Goal: Task Accomplishment & Management: Use online tool/utility

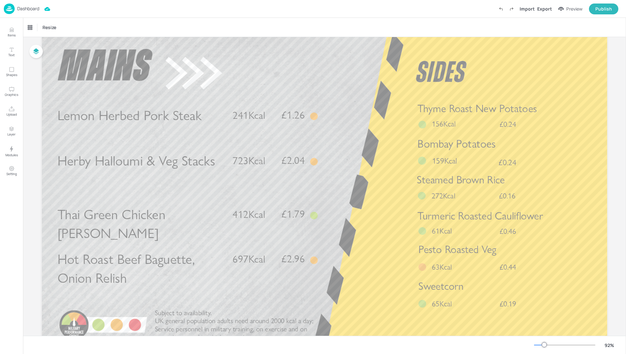
scroll to position [24, 0]
click at [24, 9] on p "Dashboard" at bounding box center [28, 8] width 22 height 4
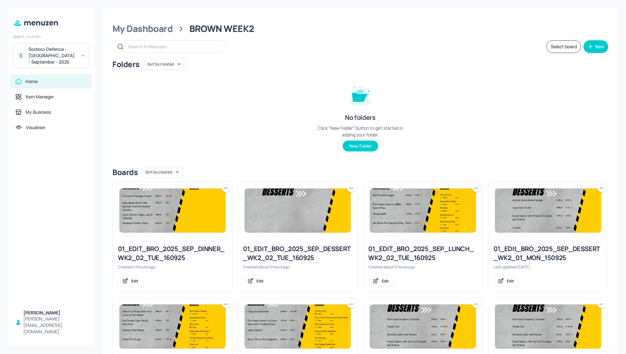
drag, startPoint x: 464, startPoint y: 97, endPoint x: 232, endPoint y: 80, distance: 233.3
click at [456, 97] on div "Folders Sort by created id ​ No folders Click “New Folder” button to get starte…" at bounding box center [361, 110] width 496 height 103
click at [137, 31] on div "My Dashboard" at bounding box center [143, 29] width 60 height 12
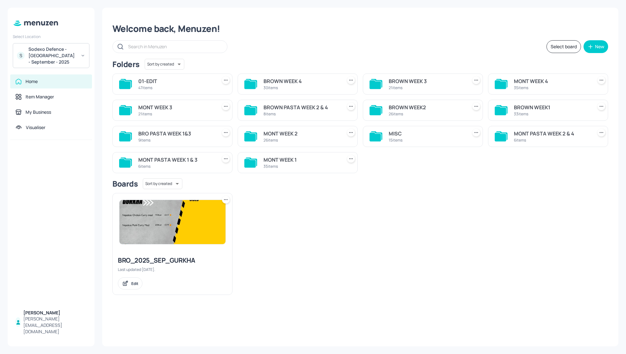
click at [394, 132] on div "MISC" at bounding box center [427, 134] width 76 height 8
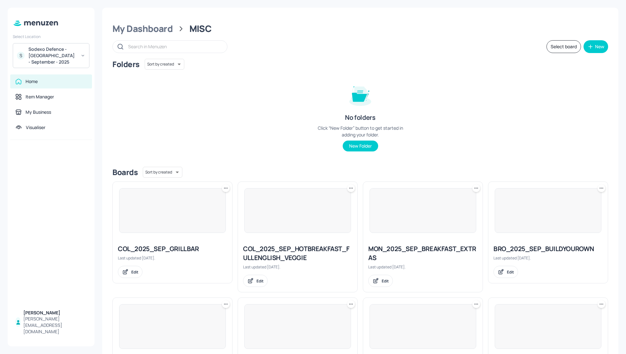
click at [565, 114] on div "Folders Sort by created id ​ No folders Click “New Folder” button to get starte…" at bounding box center [361, 110] width 496 height 103
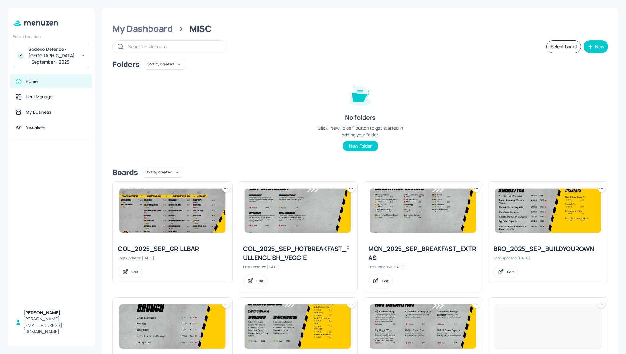
click at [144, 31] on div "My Dashboard" at bounding box center [143, 29] width 60 height 12
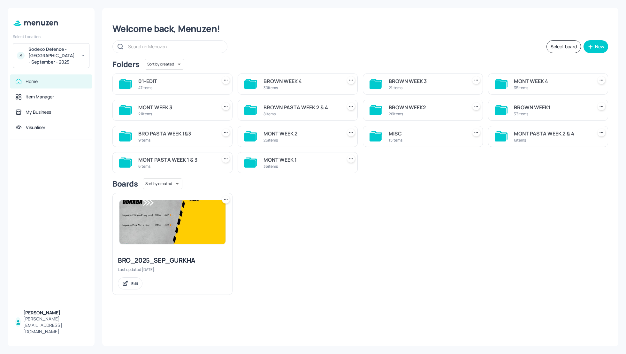
click at [434, 36] on div "Welcome back, Menuzen! Select board New Folders Sort by created id ​ 01-EDIT 47…" at bounding box center [360, 177] width 517 height 339
click at [395, 132] on div "MISC" at bounding box center [427, 134] width 76 height 8
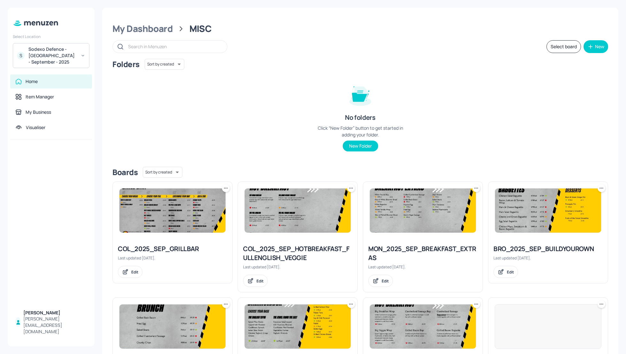
click at [565, 114] on div "Folders Sort by created id ​ No folders Click “New Folder” button to get starte…" at bounding box center [361, 110] width 496 height 103
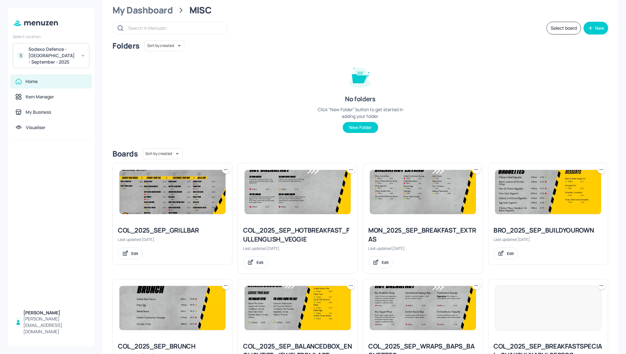
scroll to position [2, 0]
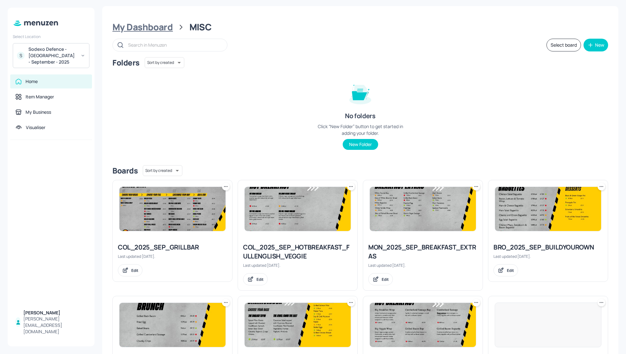
click at [143, 31] on div "My Dashboard" at bounding box center [143, 27] width 60 height 12
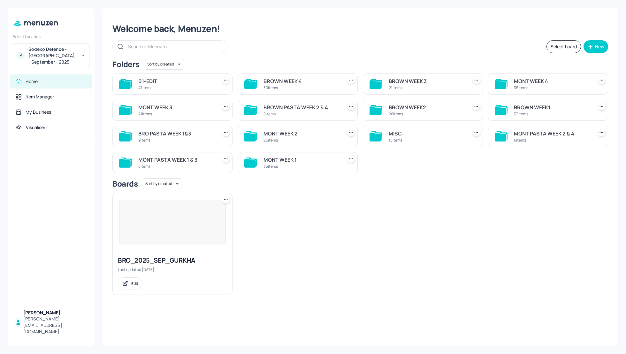
scroll to position [0, 0]
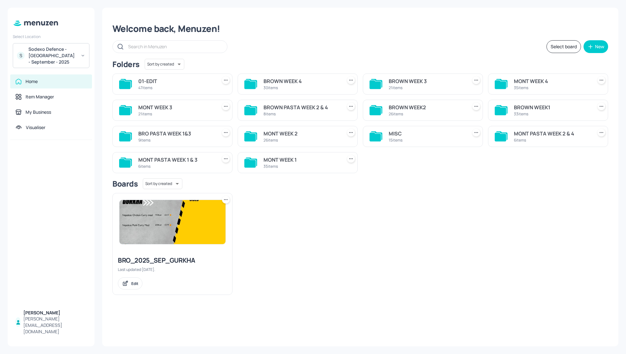
click at [164, 258] on div "BRO_2025_SEP_GURKHA" at bounding box center [172, 260] width 109 height 9
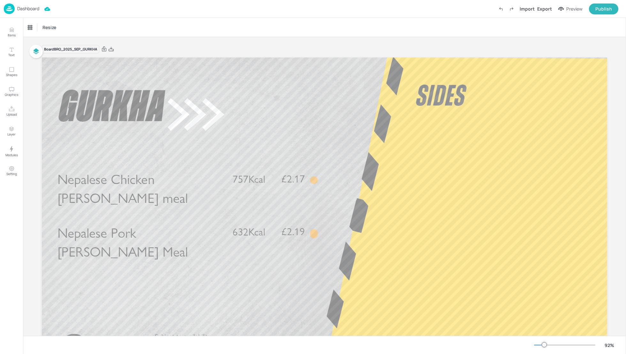
click at [20, 10] on p "Dashboard" at bounding box center [28, 8] width 22 height 4
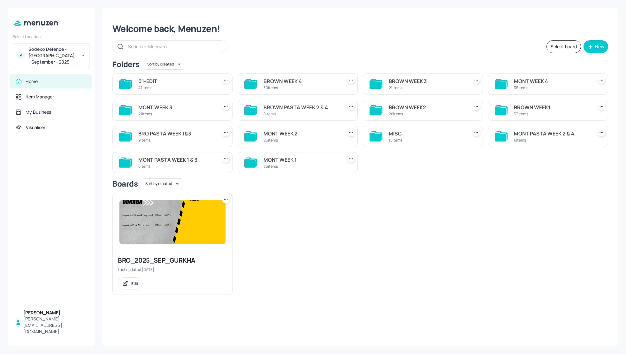
click at [227, 200] on icon at bounding box center [226, 200] width 6 height 6
click at [206, 221] on div "Duplicate" at bounding box center [201, 222] width 51 height 11
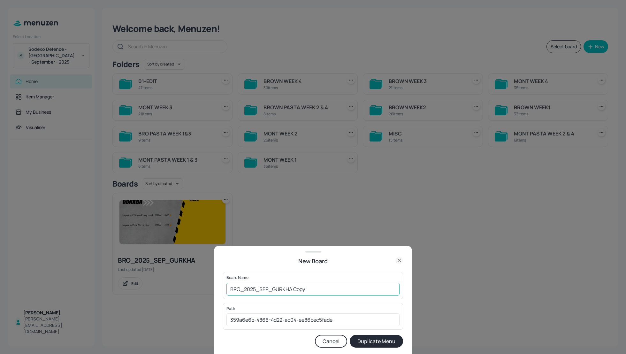
click at [229, 287] on input "BRO_2025_SEP_GURKHA Copy" at bounding box center [313, 289] width 173 height 13
click at [339, 290] on input "01_EDIT_BRO_2025_SEP_GURKHA Copy" at bounding box center [313, 289] width 173 height 13
type input "01_EDIT_BRO_2025_SEP_GURKHA_160925"
click at [386, 340] on button "Duplicate Menu" at bounding box center [376, 341] width 53 height 13
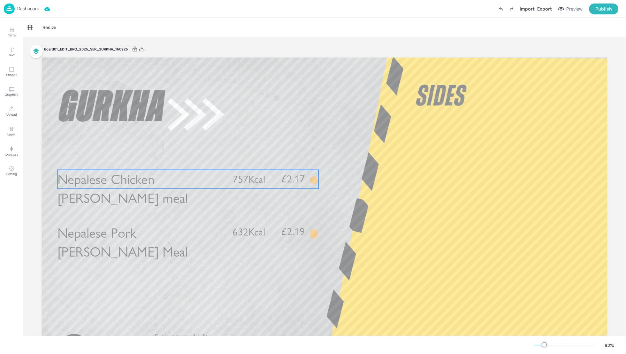
click at [140, 182] on span "Nepalese Chicken Curry meal" at bounding box center [123, 188] width 130 height 35
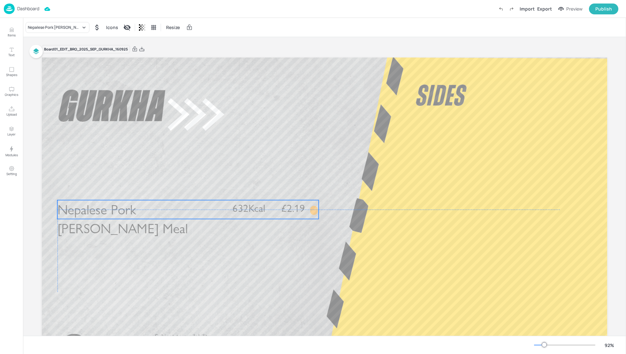
drag, startPoint x: 148, startPoint y: 231, endPoint x: 147, endPoint y: 208, distance: 23.3
click at [147, 208] on span "Nepalese Pork Curry Meal" at bounding box center [123, 218] width 130 height 35
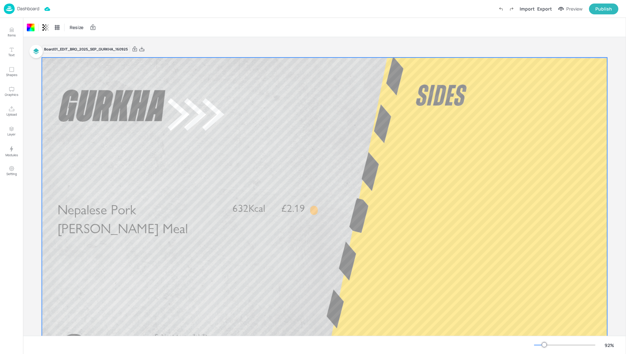
click at [25, 9] on p "Dashboard" at bounding box center [28, 8] width 22 height 4
click at [547, 7] on div "Export" at bounding box center [545, 8] width 15 height 7
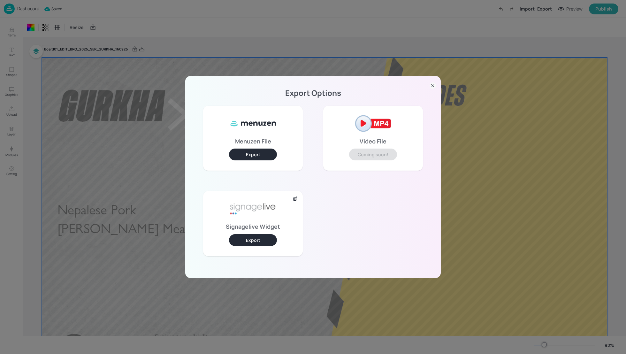
click at [251, 239] on button "Export" at bounding box center [253, 240] width 48 height 12
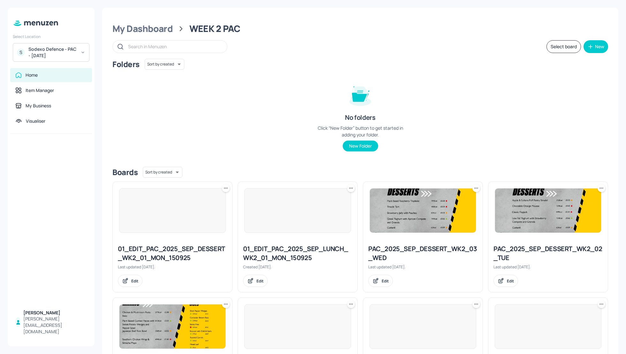
click at [473, 107] on div "Folders Sort by created id ​ No folders Click “New Folder” button to get starte…" at bounding box center [361, 110] width 496 height 103
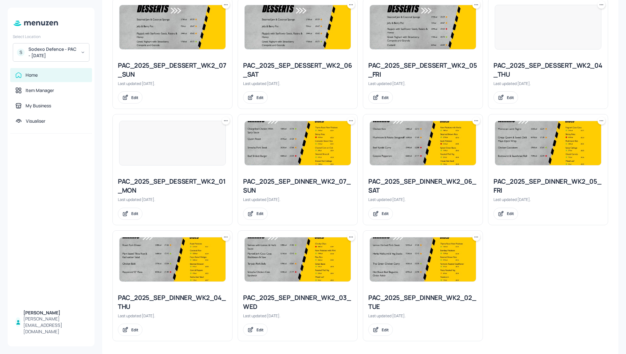
scroll to position [515, 0]
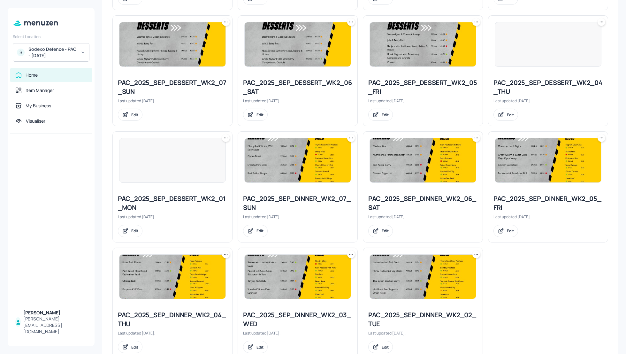
click at [473, 252] on icon at bounding box center [476, 254] width 6 height 6
click at [447, 274] on p "Duplicate" at bounding box center [443, 276] width 17 height 6
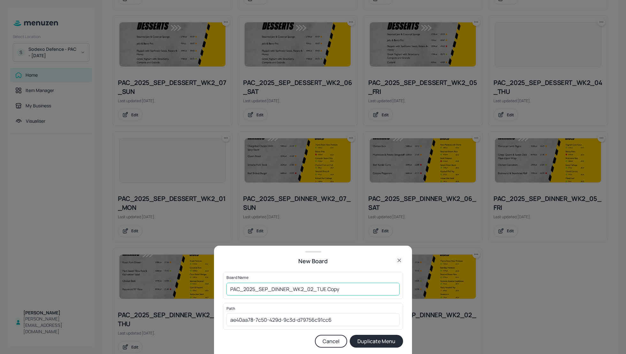
click at [229, 291] on input "PAC_2025_SEP_DINNER_WK2_02_TUE Copy" at bounding box center [313, 289] width 173 height 13
click at [378, 293] on input "01_EDIT_PAC_2025_SEP_DINNER_WK2_02_TUE Copy" at bounding box center [313, 289] width 173 height 13
type input "01_EDIT_PAC_2025_SEP_DINNER_WK2_02_TUE_160925"
click at [391, 341] on button "Duplicate Menu" at bounding box center [376, 341] width 53 height 13
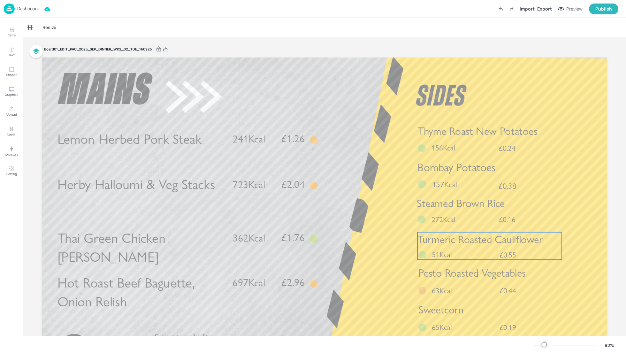
click at [463, 255] on div "Turmeric Roasted Cauliflower £0.55 51Kcal" at bounding box center [490, 245] width 144 height 27
click at [50, 28] on div "Turmeric Roasted Cauliflower" at bounding box center [54, 28] width 53 height 6
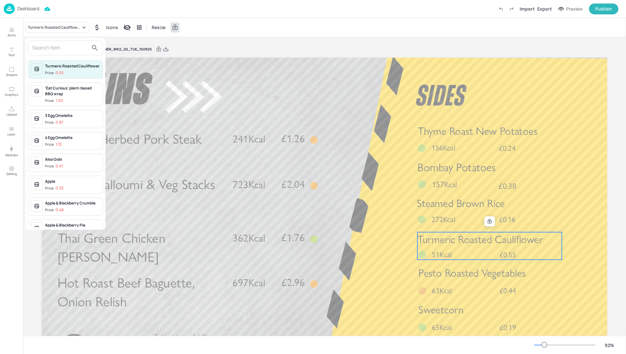
click at [45, 46] on input "text" at bounding box center [60, 48] width 56 height 10
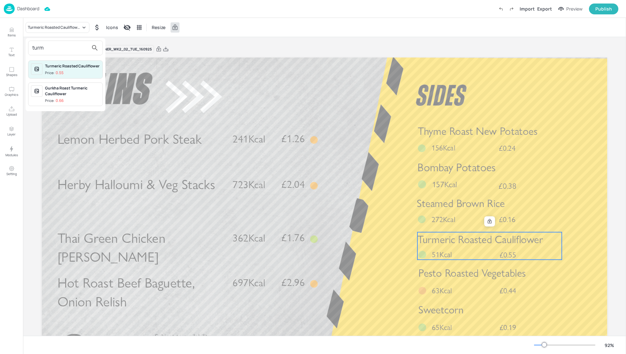
type input "turm"
click at [593, 244] on div at bounding box center [313, 177] width 626 height 354
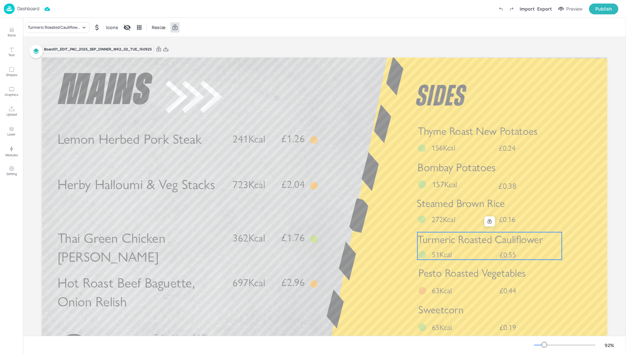
click at [505, 251] on span "£0.55" at bounding box center [508, 255] width 17 height 8
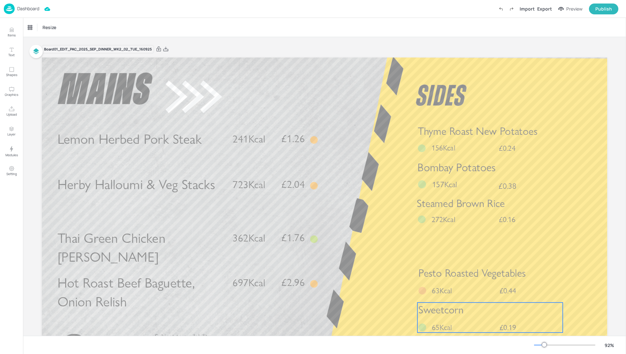
click at [479, 317] on p "Sweetcorn" at bounding box center [491, 310] width 144 height 15
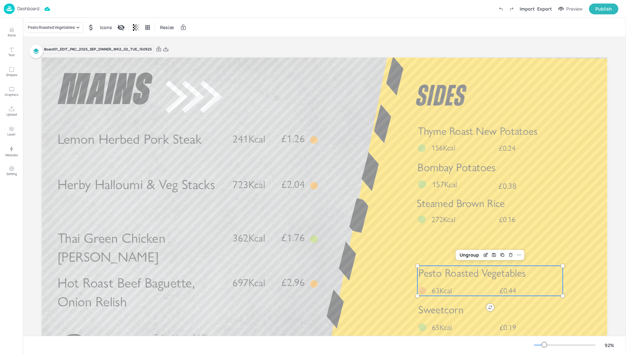
click at [474, 286] on div "Pesto Roasted Vegetables £0.44 63Kcal" at bounding box center [490, 281] width 145 height 30
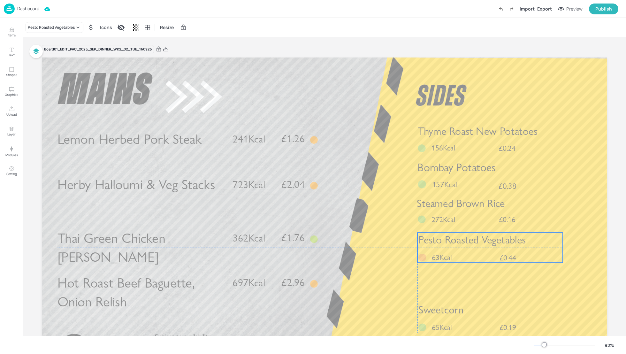
drag, startPoint x: 464, startPoint y: 275, endPoint x: 463, endPoint y: 242, distance: 32.6
click at [463, 242] on span "Pesto Roasted Vegetables" at bounding box center [472, 240] width 107 height 13
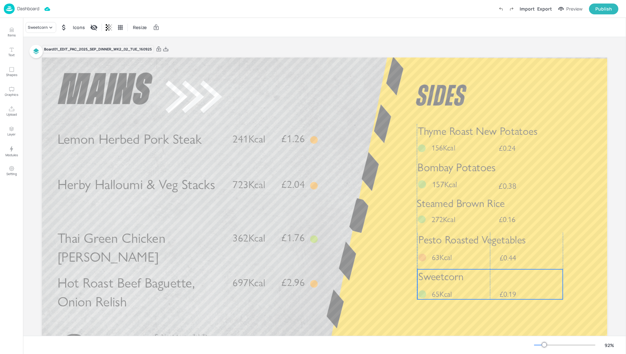
drag, startPoint x: 465, startPoint y: 312, endPoint x: 465, endPoint y: 278, distance: 33.9
click at [465, 278] on p "Sweetcorn" at bounding box center [491, 276] width 144 height 15
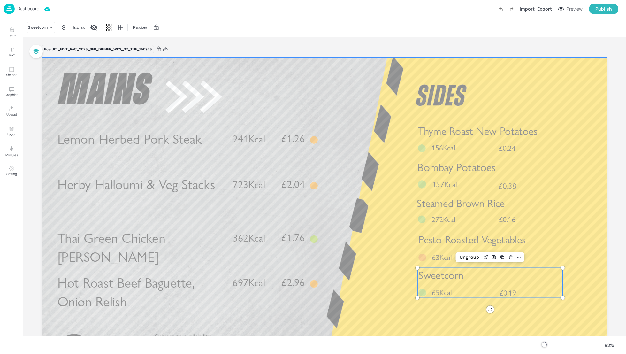
click at [381, 297] on div at bounding box center [325, 217] width 566 height 318
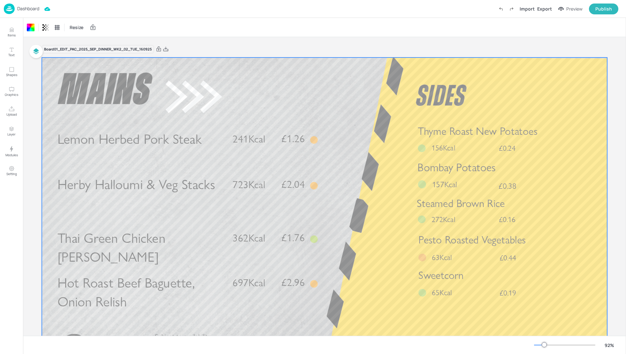
click at [548, 12] on div "Import Export Preview Publish" at bounding box center [557, 9] width 123 height 11
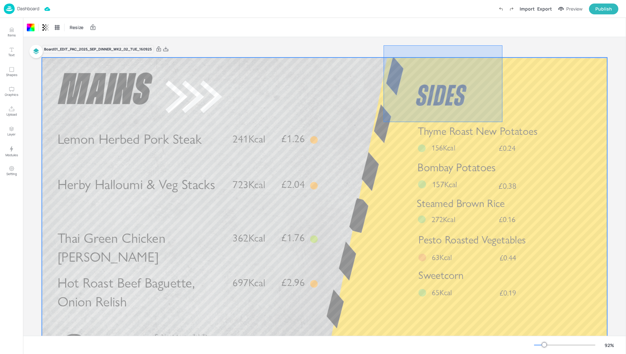
drag, startPoint x: 503, startPoint y: 45, endPoint x: 508, endPoint y: 39, distance: 8.1
click at [507, 41] on div "Board 01_EDIT_PAC_2025_SEP_DINNER_WK2_02_TUE_160925 Lemon Herbed Pork Steak £1.…" at bounding box center [325, 214] width 566 height 355
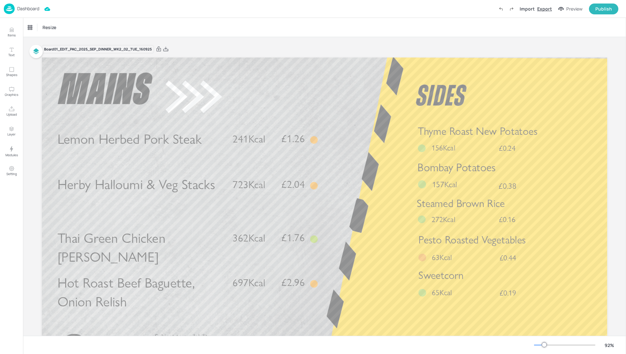
click at [548, 9] on div "Export" at bounding box center [545, 8] width 15 height 7
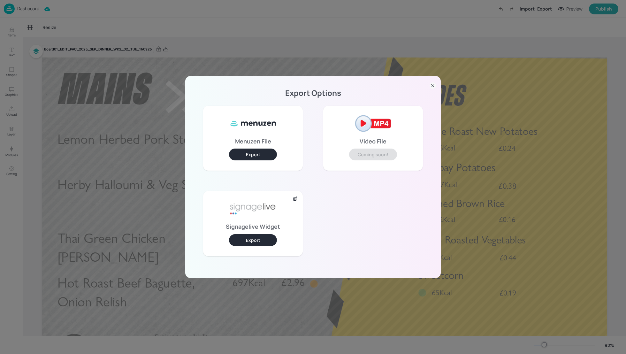
click at [255, 236] on button "Export" at bounding box center [253, 240] width 48 height 12
